Goal: Navigation & Orientation: Understand site structure

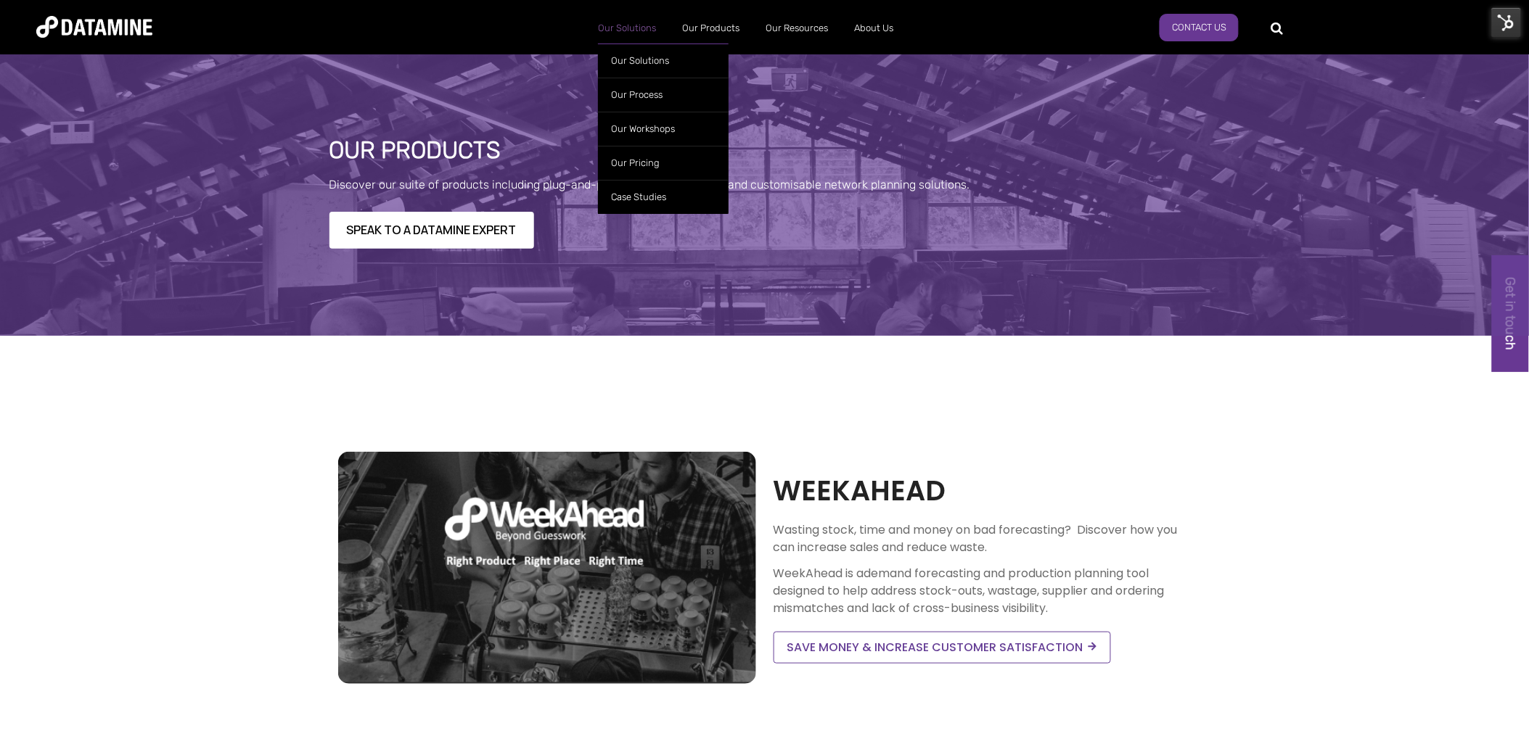
click at [620, 22] on link "Our Solutions" at bounding box center [627, 28] width 84 height 38
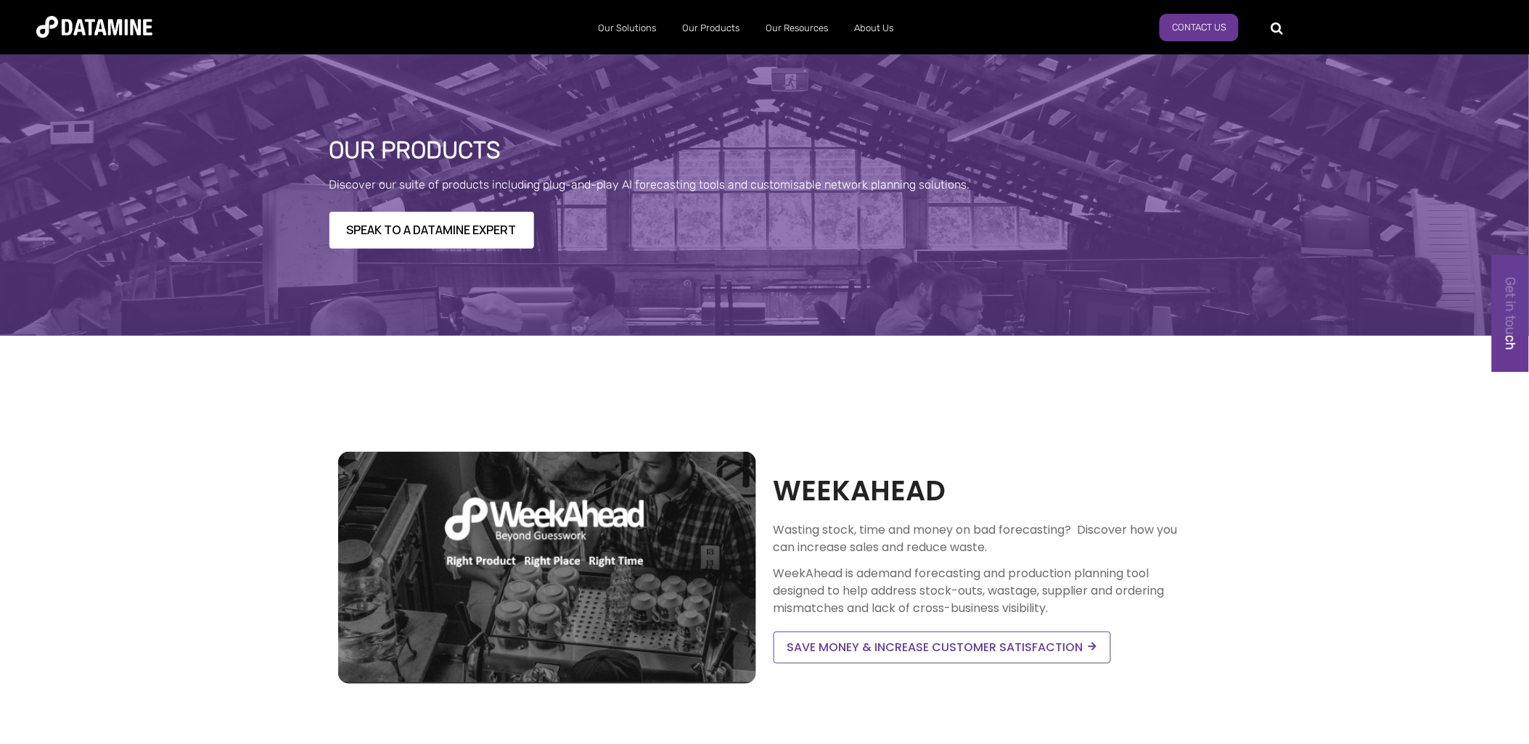
click at [800, 23] on link "Our Resources" at bounding box center [796, 28] width 89 height 38
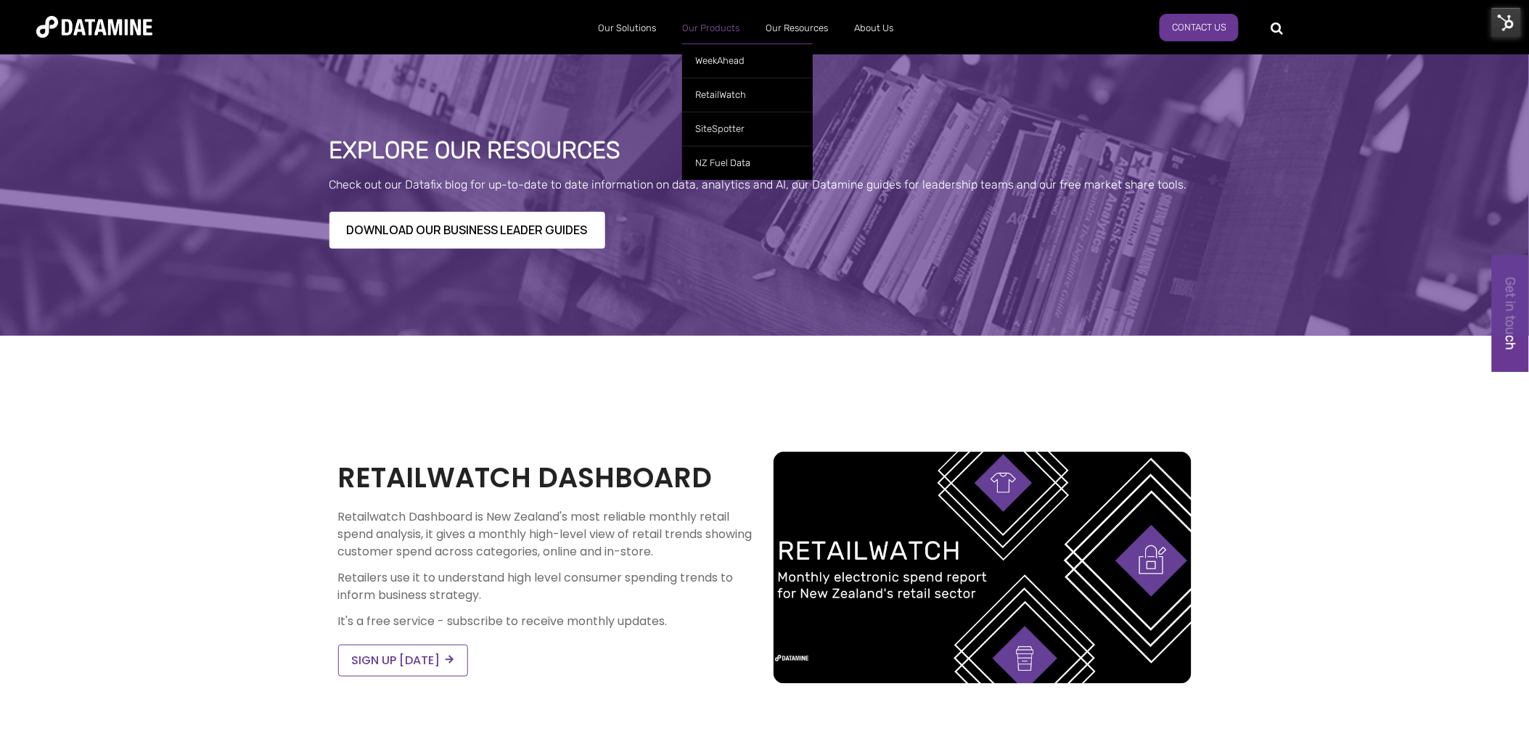
click at [699, 16] on link "Our Products" at bounding box center [710, 28] width 83 height 38
